Goal: Information Seeking & Learning: Compare options

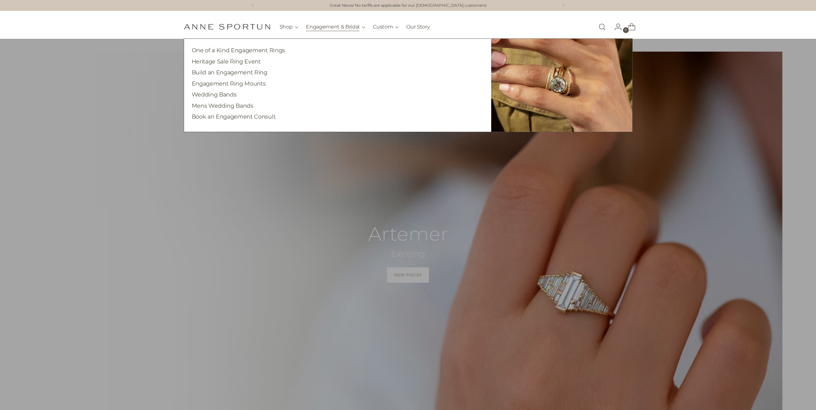
click at [325, 32] on button "Engagement & Bridal" at bounding box center [335, 27] width 59 height 14
click at [232, 73] on link "Build an Engagement Ring" at bounding box center [230, 72] width 76 height 7
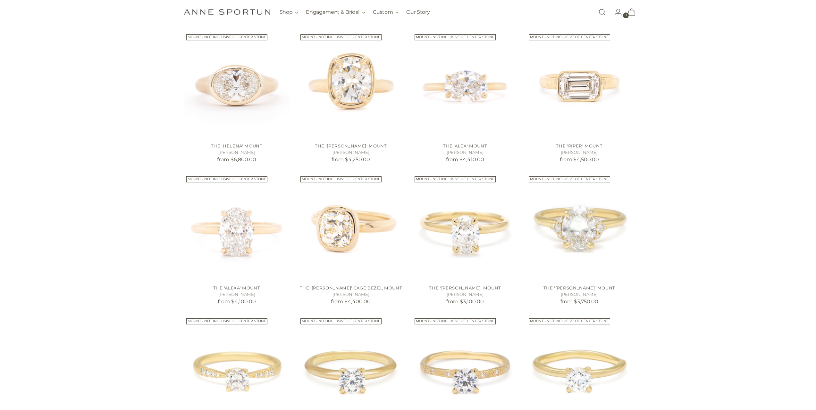
scroll to position [299, 0]
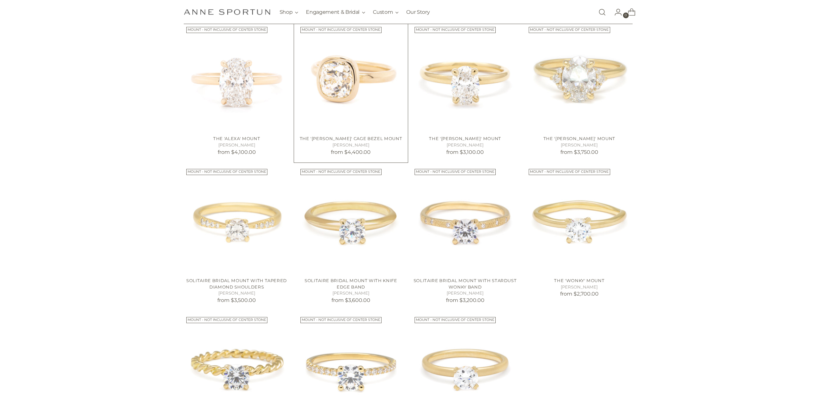
click at [0, 0] on img "The 'Anne' Cage Bezel Mount" at bounding box center [0, 0] width 0 height 0
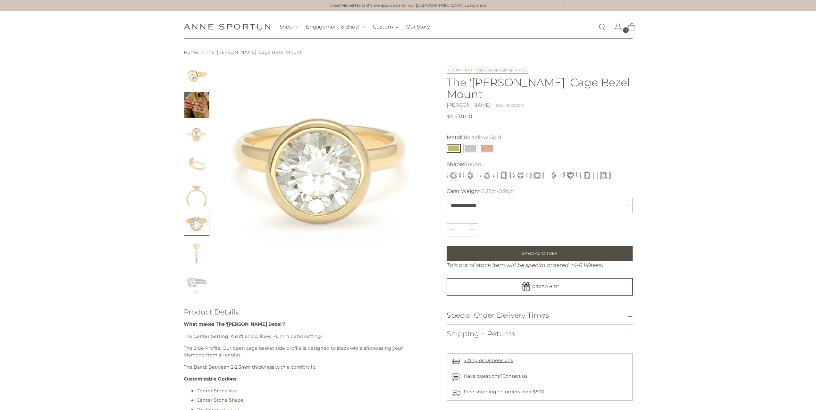
drag, startPoint x: 208, startPoint y: 194, endPoint x: 198, endPoint y: 197, distance: 11.1
click at [208, 194] on img "Change image to image 5" at bounding box center [197, 193] width 26 height 26
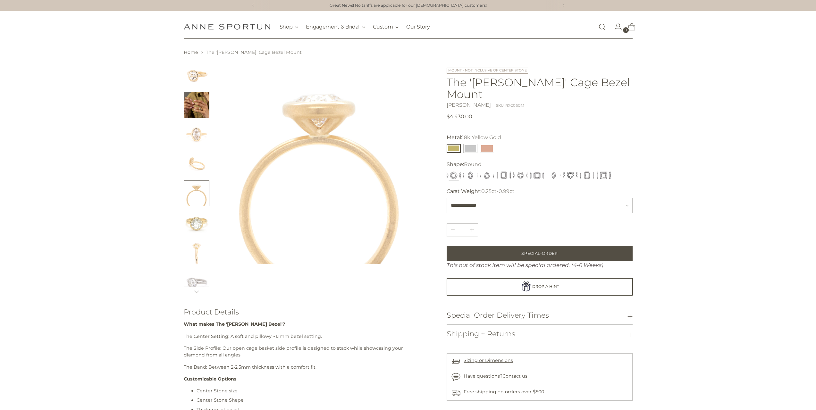
click at [201, 170] on img "Change image to image 4" at bounding box center [197, 164] width 26 height 26
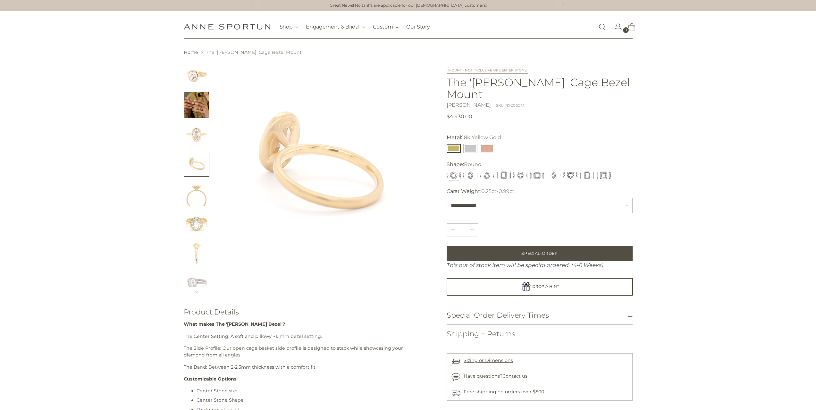
click at [197, 134] on img "Change image to image 3" at bounding box center [197, 134] width 26 height 26
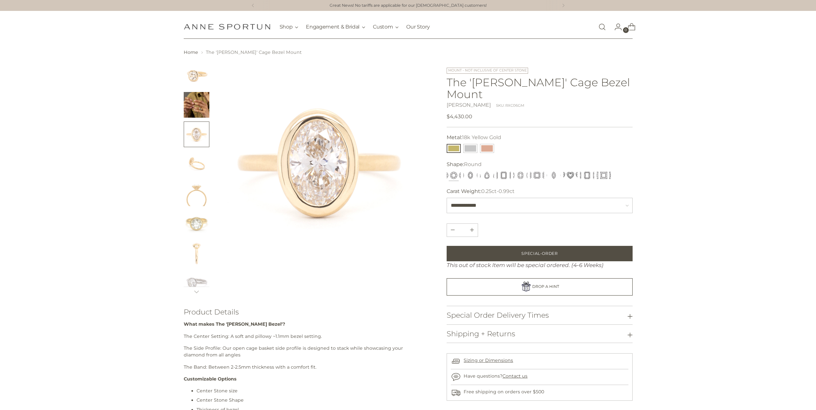
click at [200, 104] on img "Change image to image 2" at bounding box center [197, 105] width 26 height 26
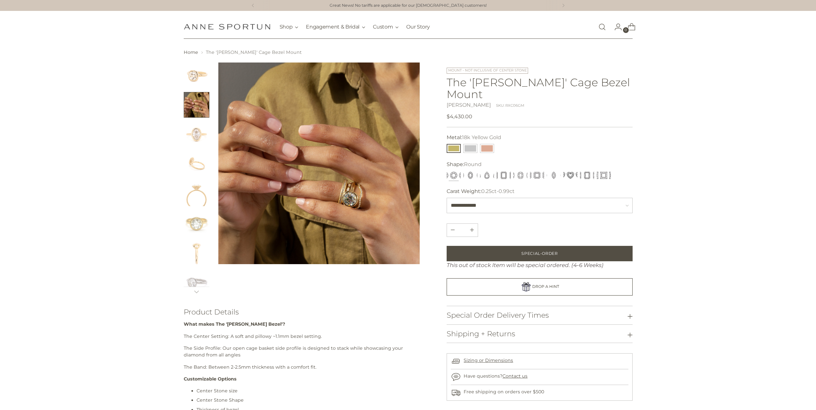
click at [199, 77] on img "Change image to image 1" at bounding box center [197, 76] width 26 height 26
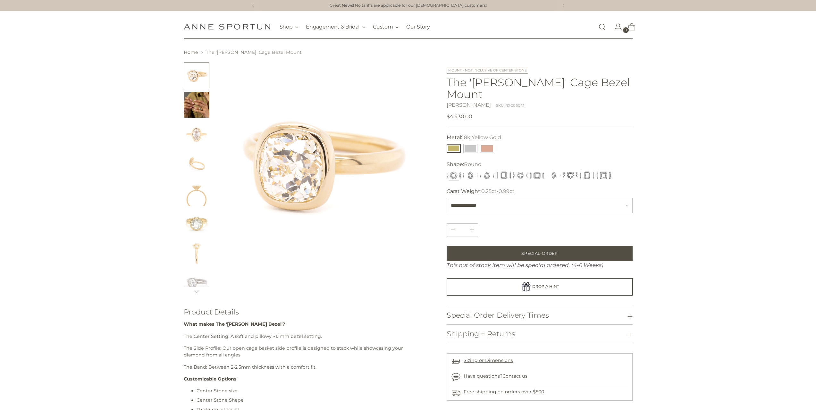
click at [196, 222] on img "Change image to image 6" at bounding box center [197, 223] width 26 height 26
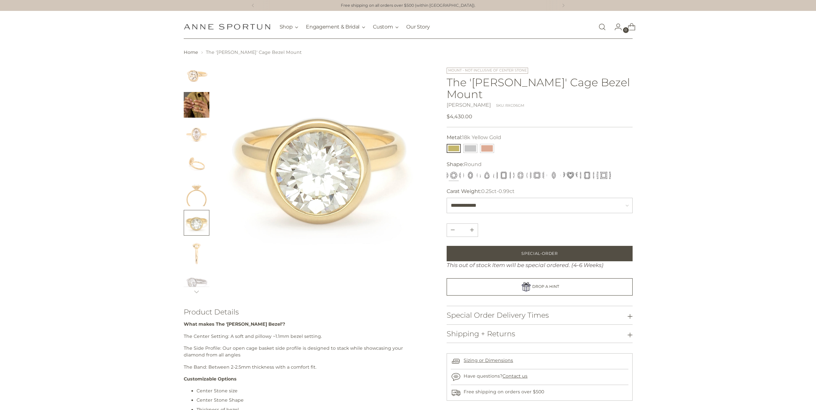
click at [194, 249] on img "Change image to image 7" at bounding box center [197, 252] width 26 height 26
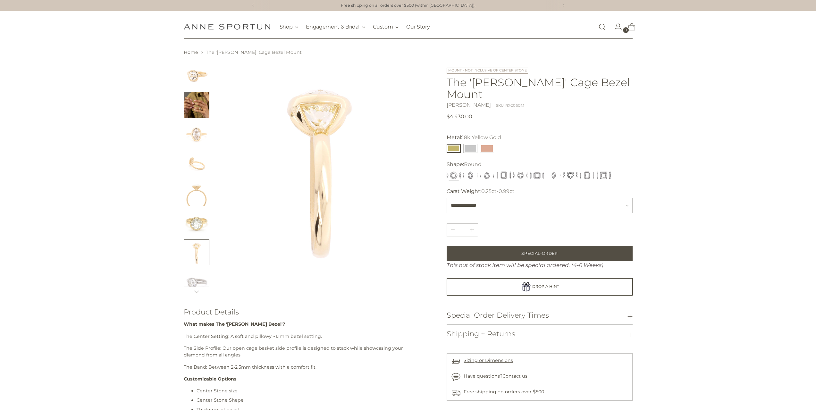
click at [196, 283] on img "Change image to image 8" at bounding box center [197, 282] width 26 height 26
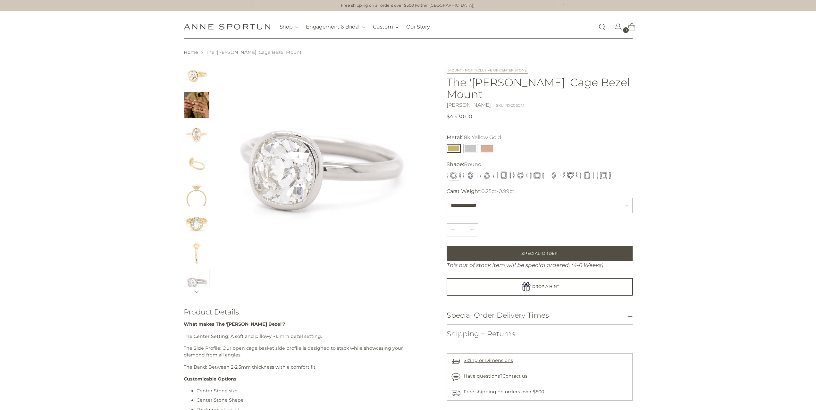
click at [194, 294] on icon at bounding box center [196, 291] width 5 height 5
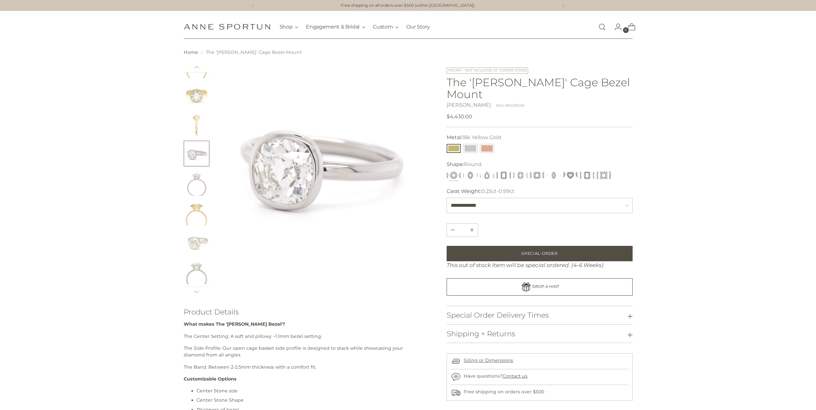
click at [195, 204] on img "Change image to image 10" at bounding box center [197, 213] width 26 height 26
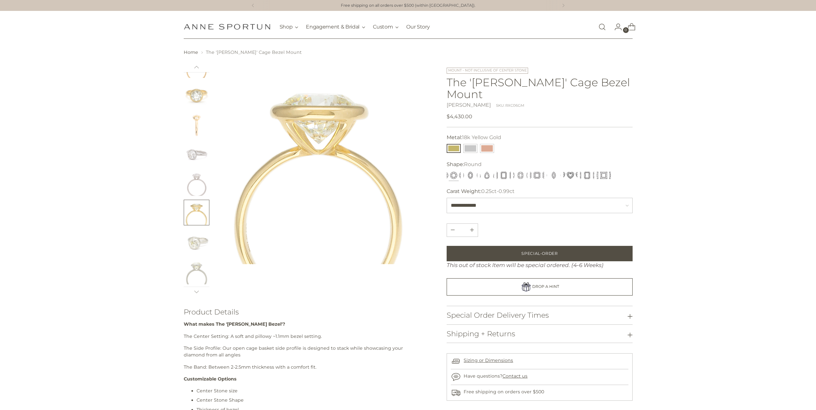
click at [196, 236] on img "Change image to image 11" at bounding box center [197, 242] width 26 height 26
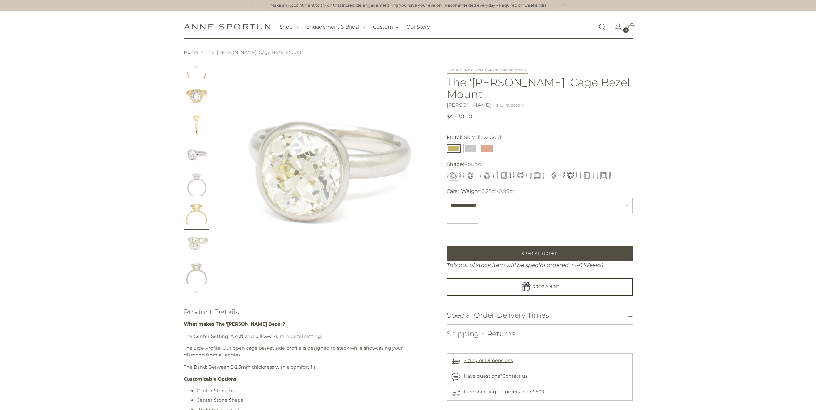
click at [198, 272] on img "Change image to image 12" at bounding box center [197, 272] width 26 height 26
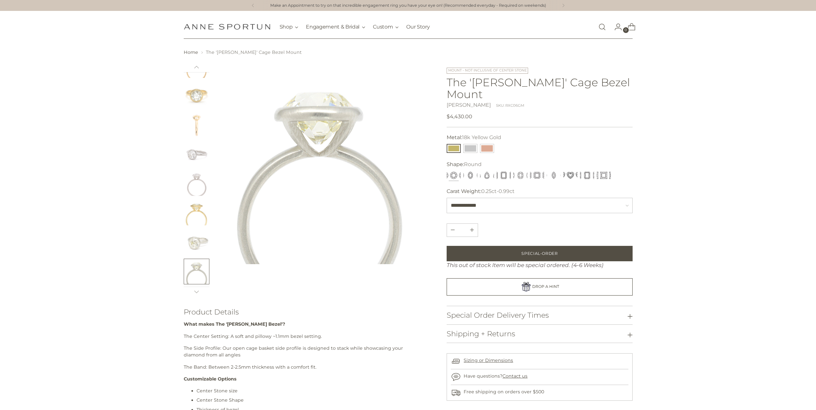
scroll to position [0, 0]
click at [198, 77] on img "Change image to image 1" at bounding box center [197, 76] width 26 height 26
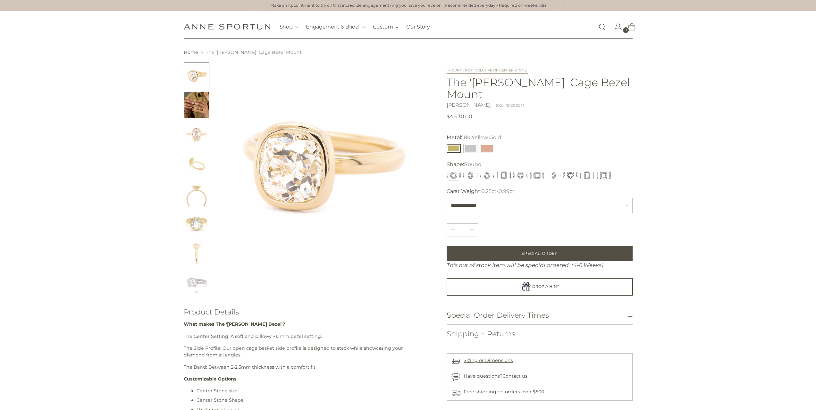
click at [202, 140] on img "Change image to image 3" at bounding box center [197, 134] width 26 height 26
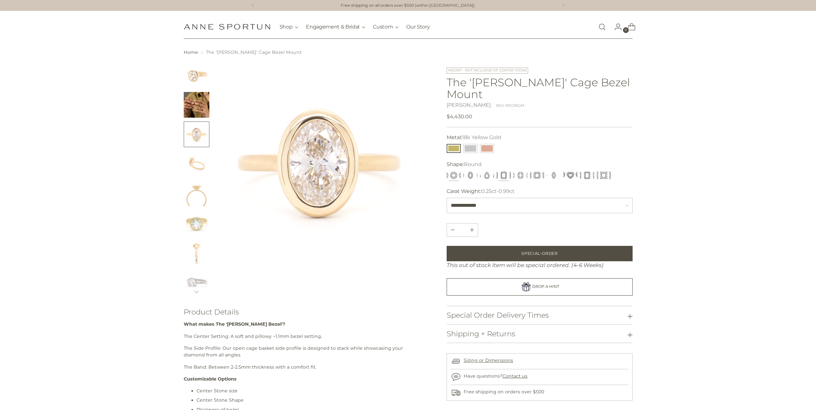
click at [509, 171] on button "Emerald" at bounding box center [504, 175] width 14 height 9
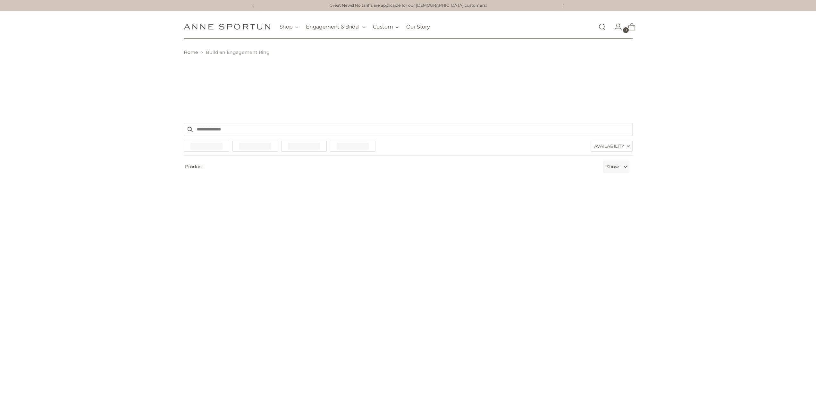
scroll to position [299, 0]
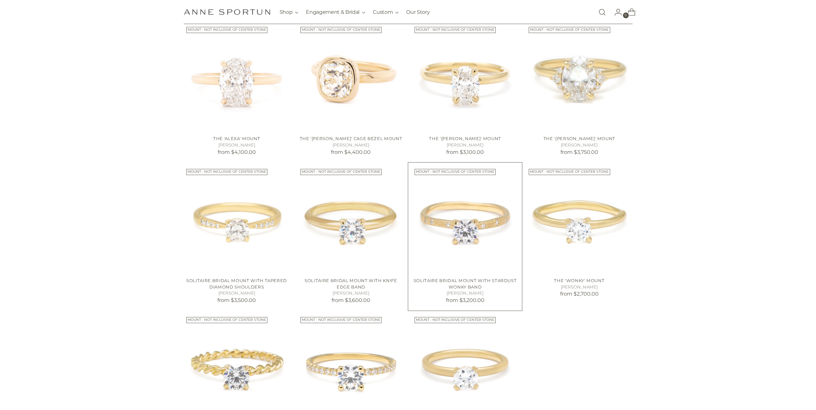
click at [0, 0] on img "Solitaire Bridal Mount with Stardust Wonky Band" at bounding box center [0, 0] width 0 height 0
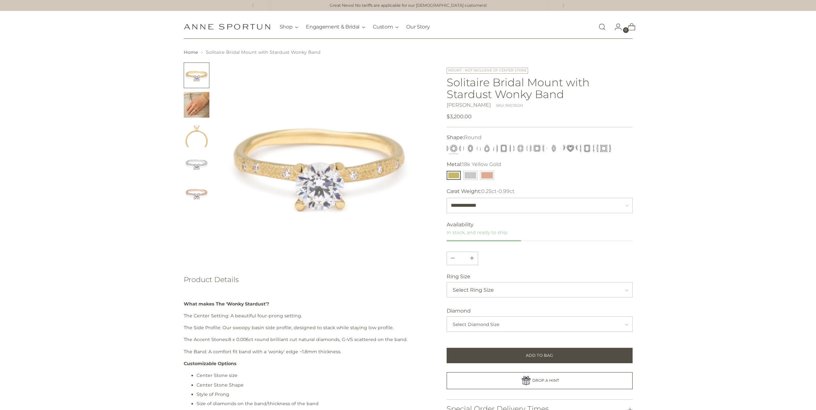
click at [289, 183] on img at bounding box center [319, 164] width 202 height 202
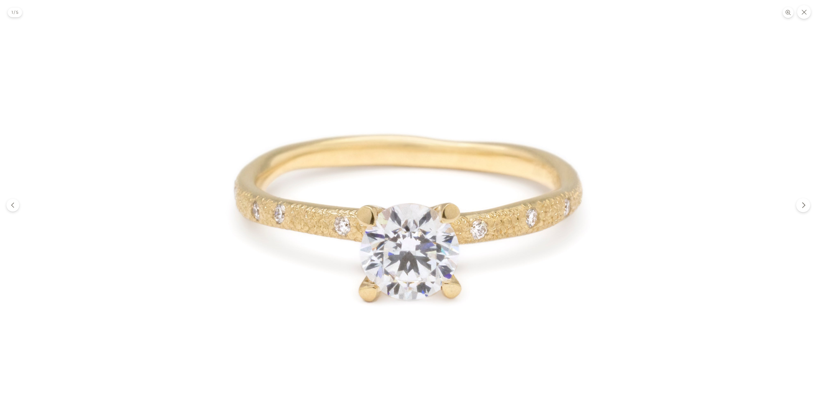
click at [802, 210] on button "Next" at bounding box center [803, 205] width 14 height 14
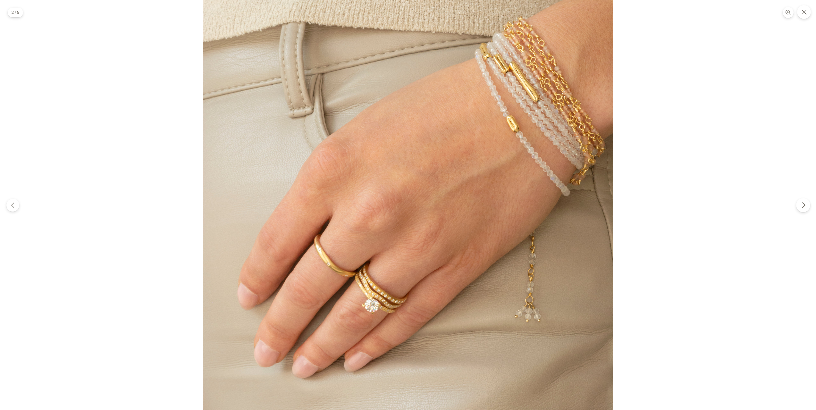
click at [802, 210] on button "Next" at bounding box center [803, 205] width 14 height 14
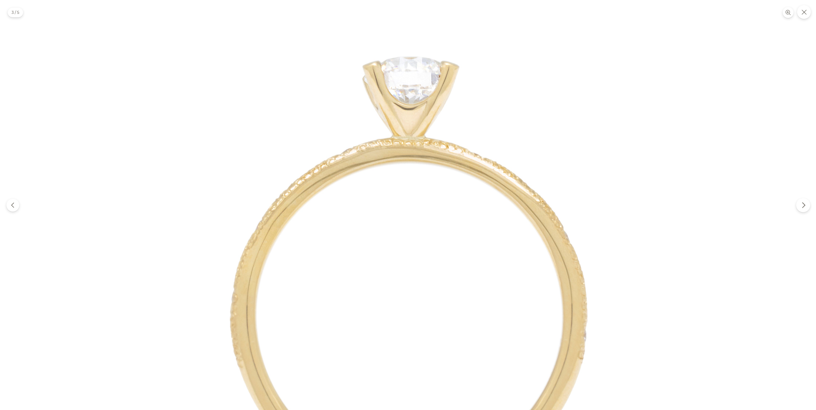
click at [801, 201] on button "Next" at bounding box center [803, 205] width 14 height 14
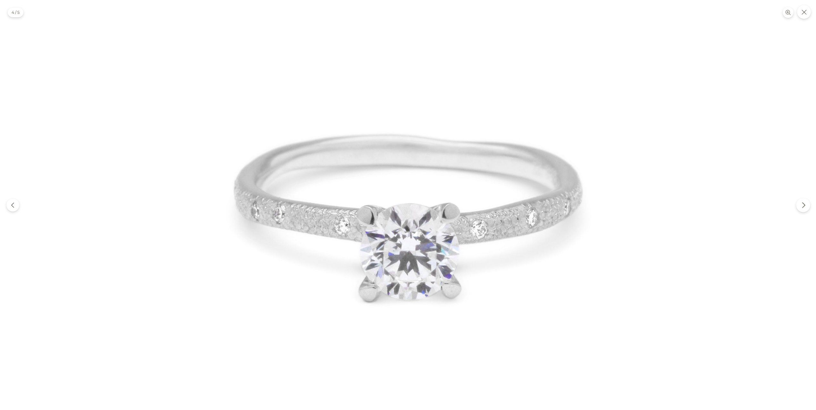
click at [804, 202] on icon "Next" at bounding box center [803, 205] width 6 height 6
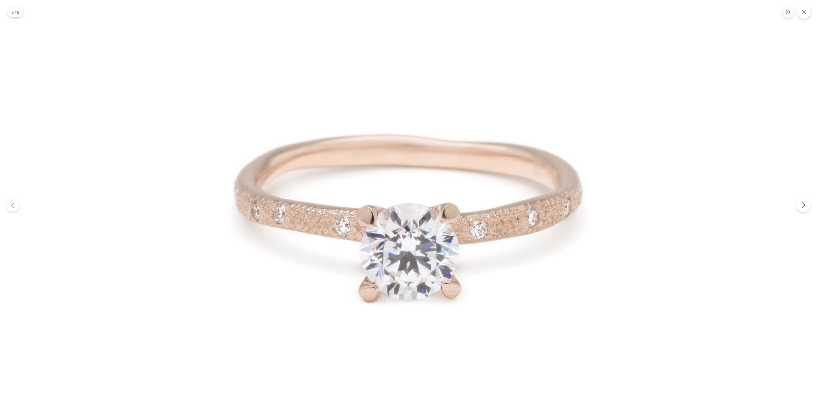
click at [804, 202] on icon "Next" at bounding box center [803, 205] width 6 height 6
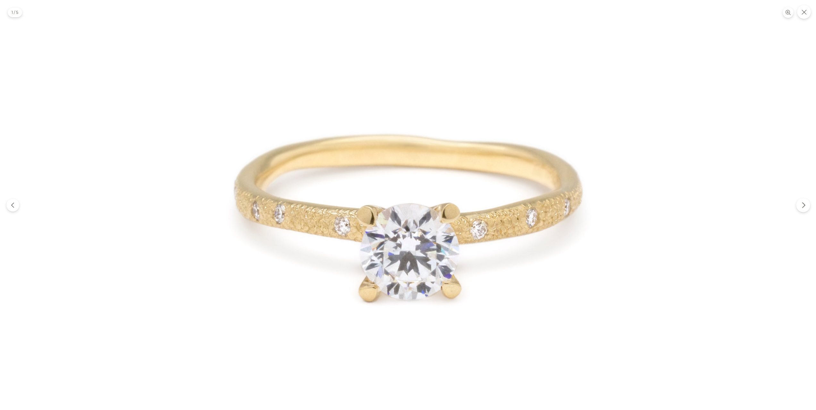
click at [804, 202] on icon "Next" at bounding box center [803, 205] width 6 height 6
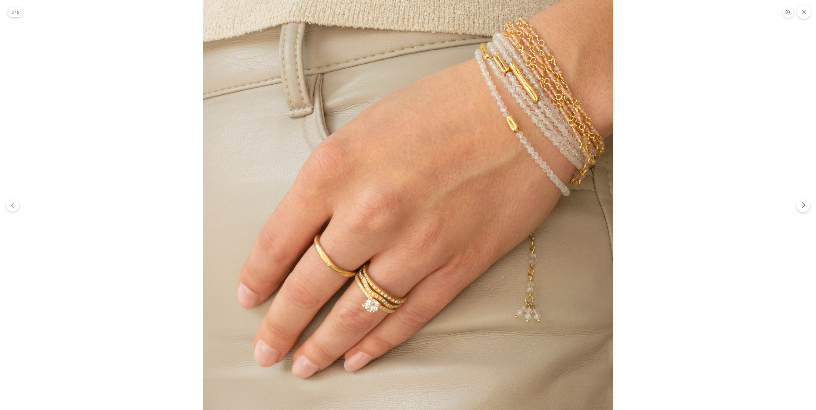
click at [804, 202] on icon "Next" at bounding box center [803, 205] width 6 height 6
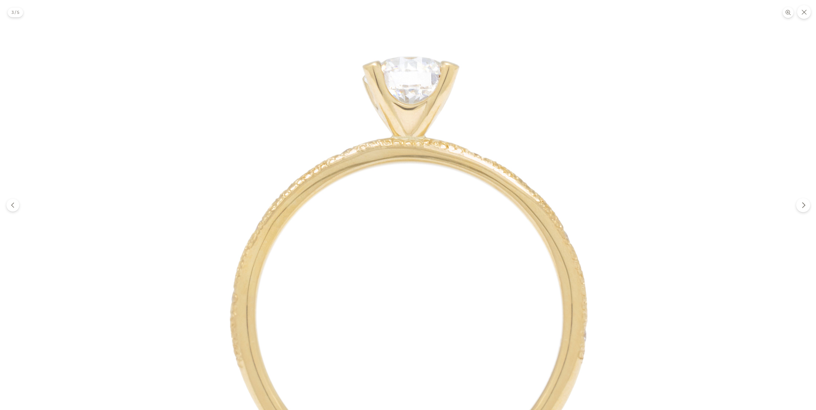
click at [804, 202] on icon "Next" at bounding box center [803, 205] width 6 height 6
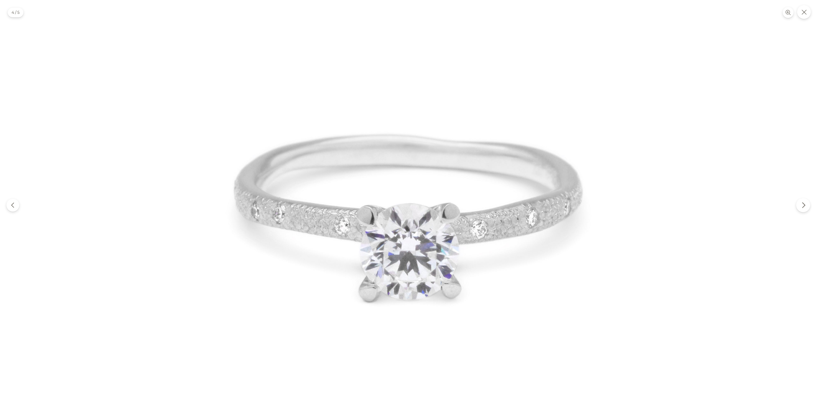
click at [804, 202] on icon "Next" at bounding box center [803, 205] width 6 height 6
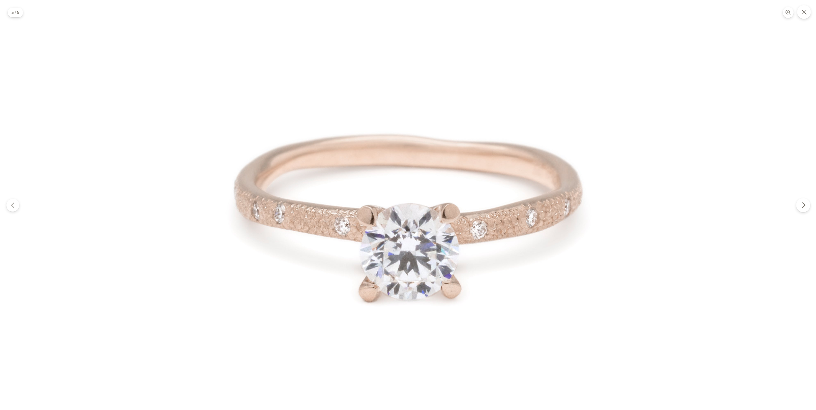
click at [804, 202] on icon "Next" at bounding box center [803, 205] width 6 height 6
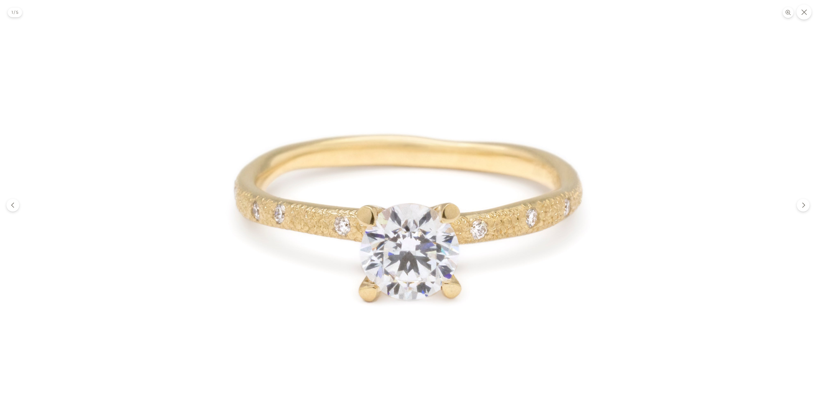
click at [808, 13] on button "Close" at bounding box center [803, 11] width 15 height 15
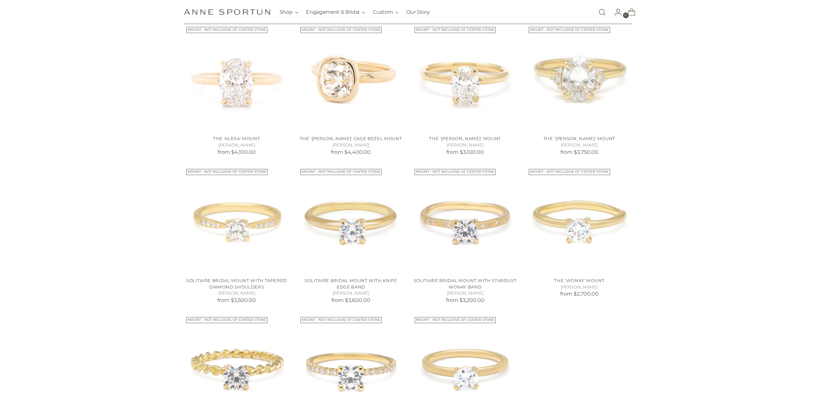
scroll to position [449, 0]
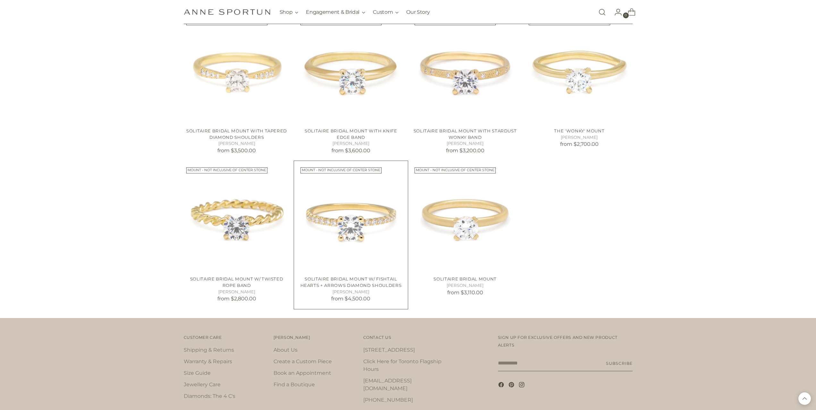
click at [0, 0] on img "Solitaire Bridal Mount W/ Fishtail Hearts + Arrows Diamond Shoulders" at bounding box center [0, 0] width 0 height 0
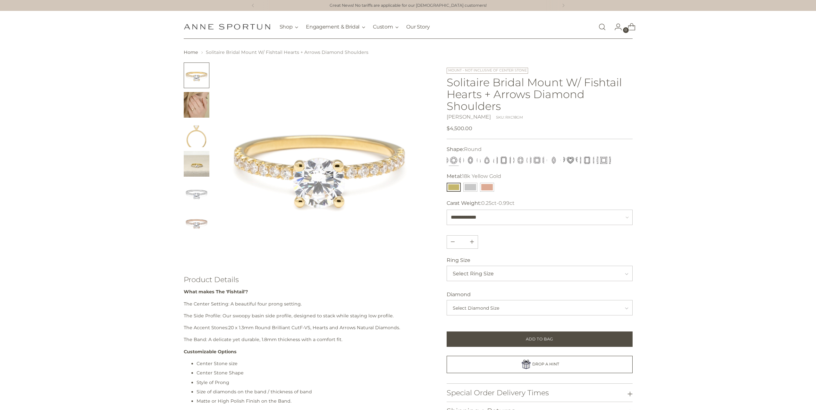
click at [355, 171] on img at bounding box center [319, 164] width 202 height 202
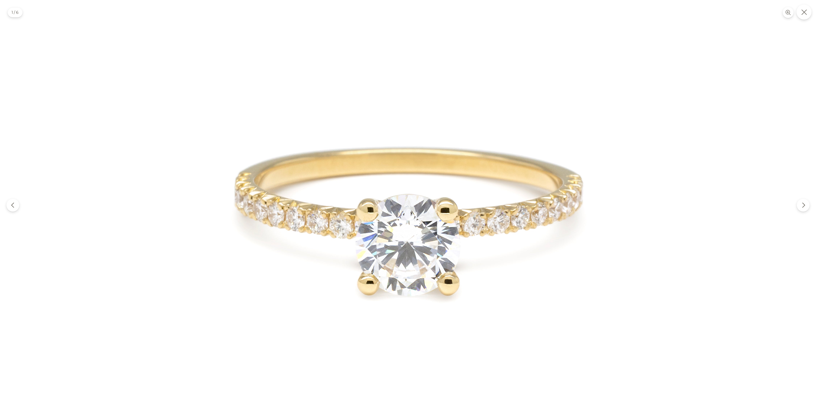
click at [802, 15] on icon "Close" at bounding box center [804, 12] width 6 height 6
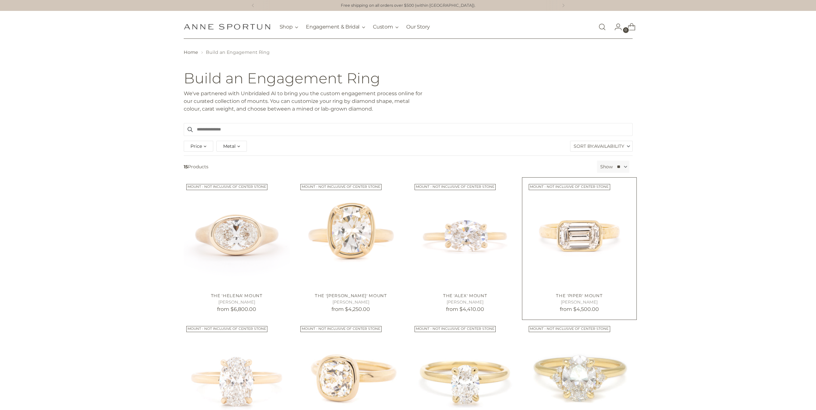
click at [0, 0] on img "The 'Piper' Mount" at bounding box center [0, 0] width 0 height 0
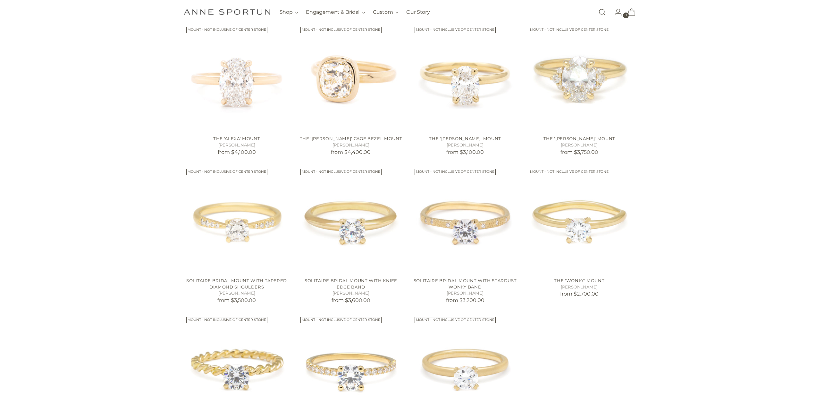
scroll to position [449, 0]
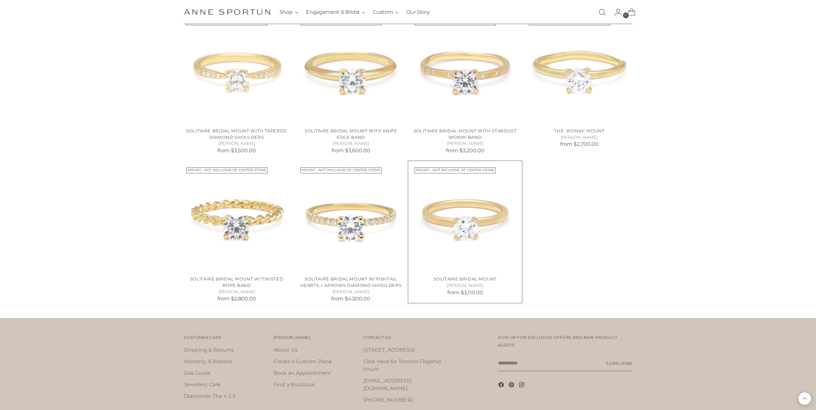
click at [0, 0] on img "Solitaire Bridal Mount" at bounding box center [0, 0] width 0 height 0
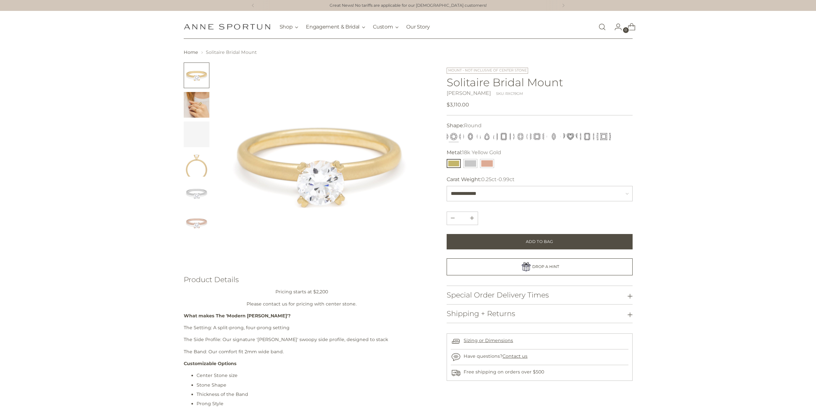
click at [376, 183] on img at bounding box center [319, 164] width 202 height 202
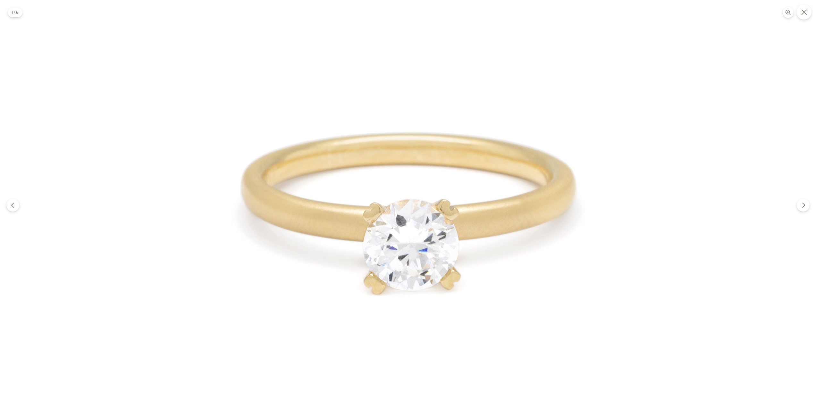
click at [806, 11] on icon "Close" at bounding box center [804, 12] width 6 height 6
